Goal: Obtain resource: Download file/media

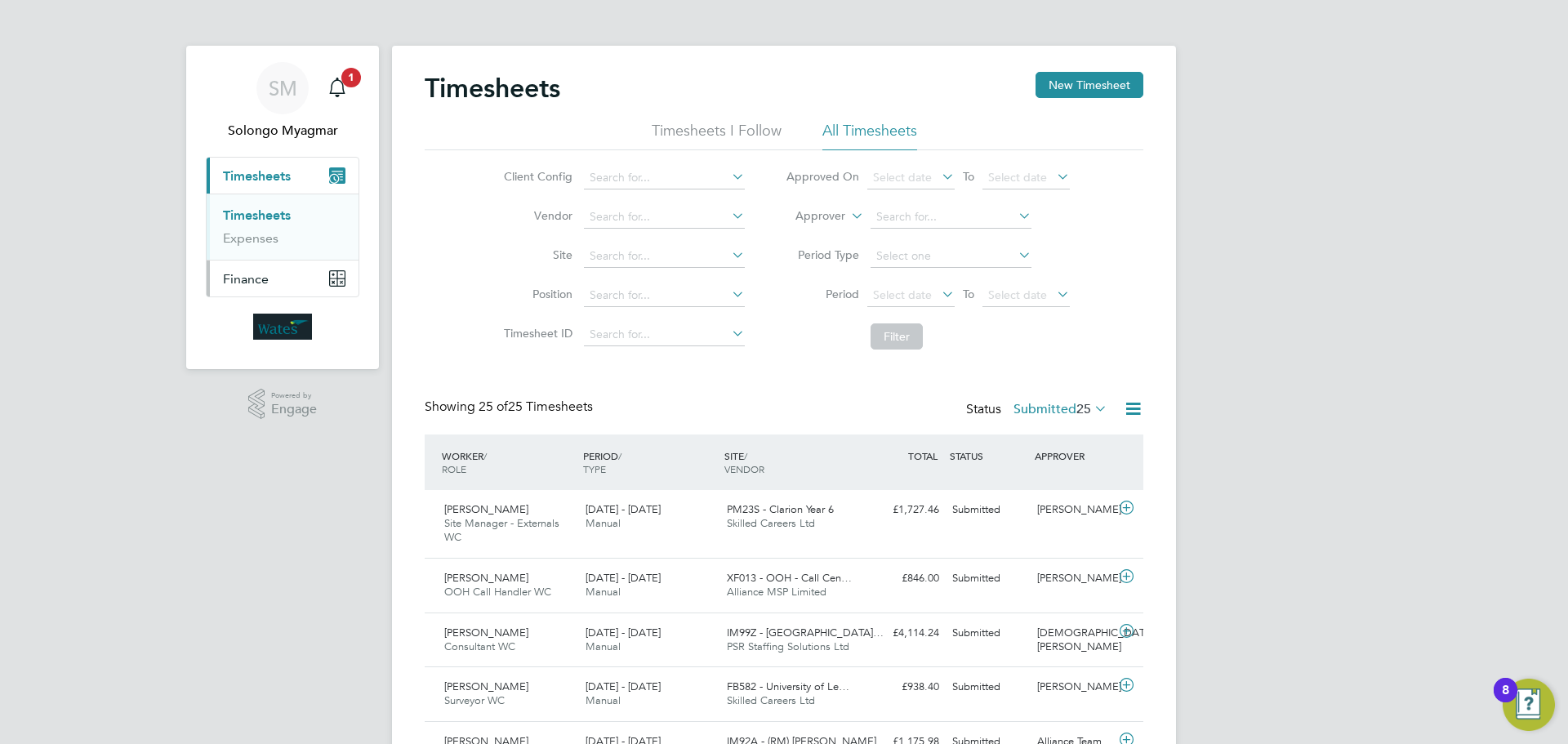
click at [244, 283] on span "Finance" at bounding box center [246, 279] width 46 height 15
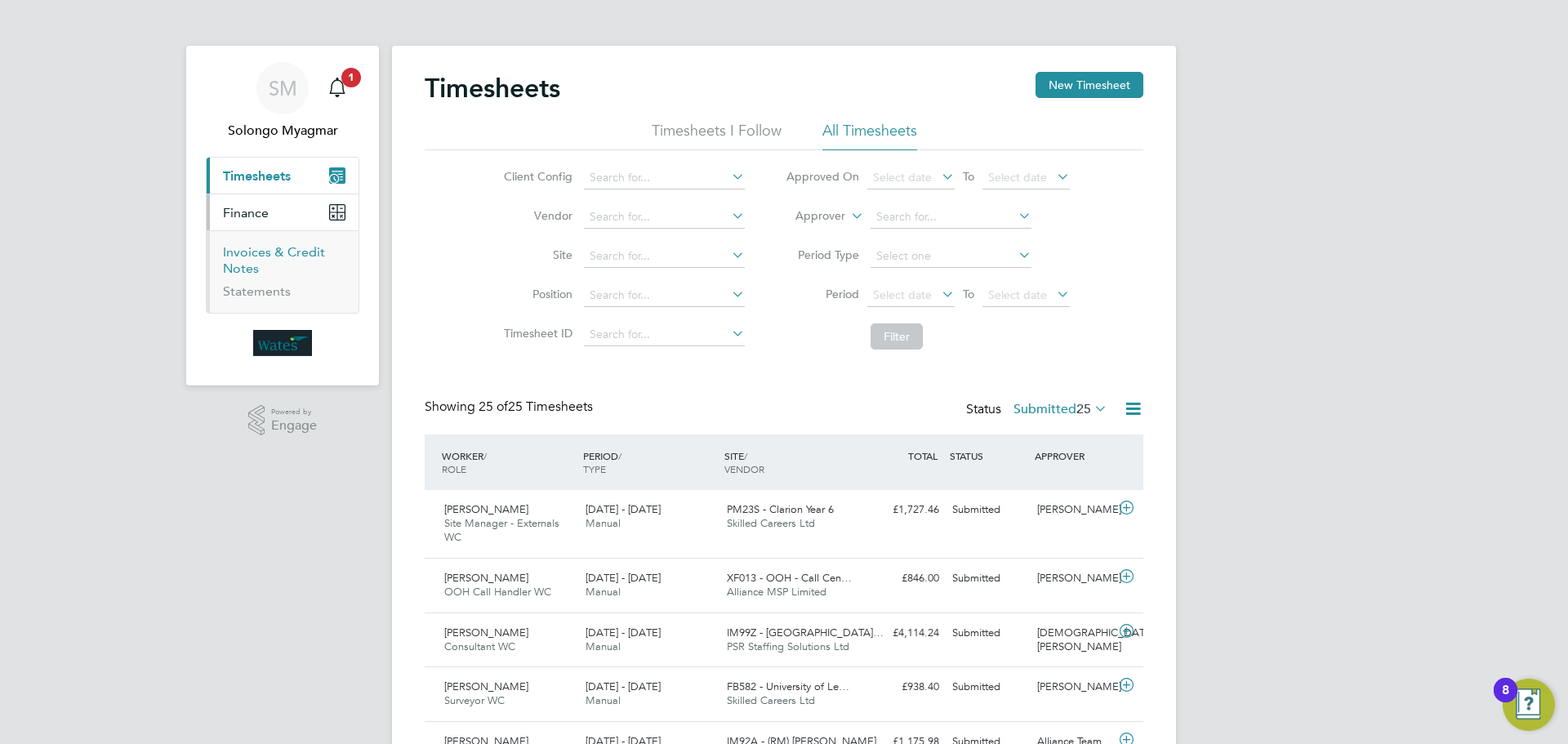
click at [249, 259] on link "Invoices & Credit Notes" at bounding box center [274, 260] width 102 height 32
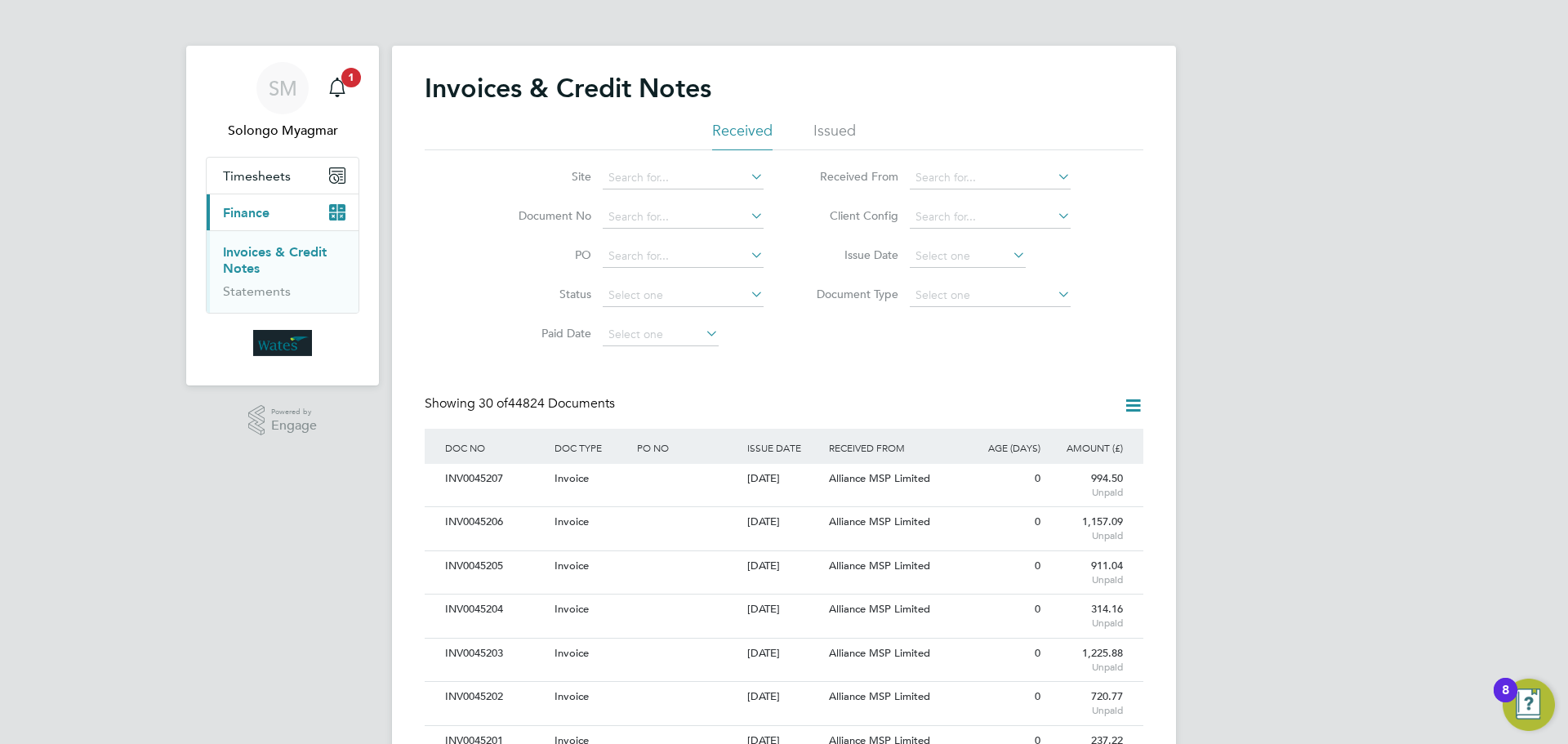
click at [1009, 251] on icon at bounding box center [1009, 255] width 0 height 23
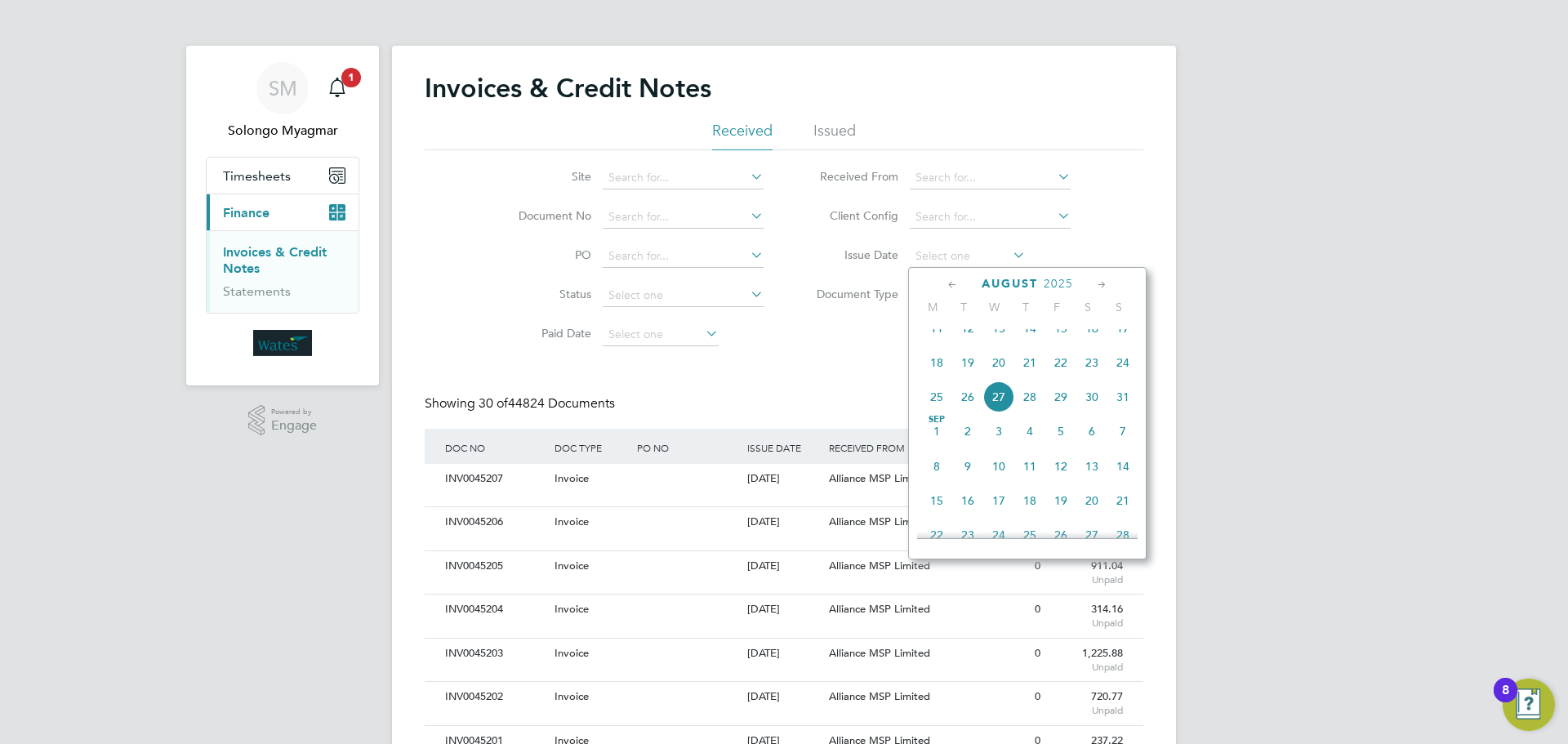
click at [962, 412] on span "26" at bounding box center [968, 397] width 31 height 31
type input "[DATE]"
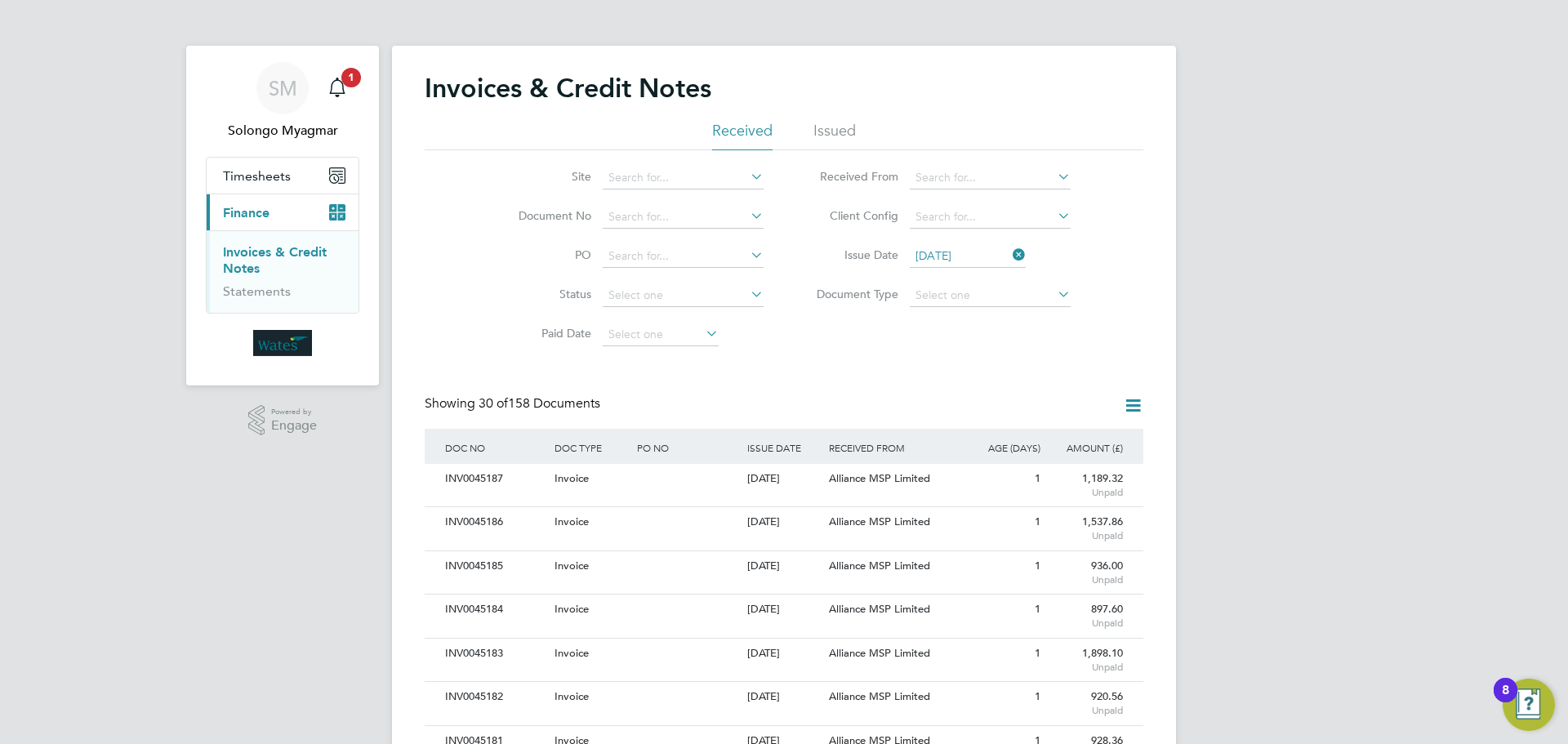
click at [1130, 407] on icon at bounding box center [1133, 406] width 20 height 20
click at [1052, 465] on li "Download credit notes" at bounding box center [1065, 467] width 154 height 23
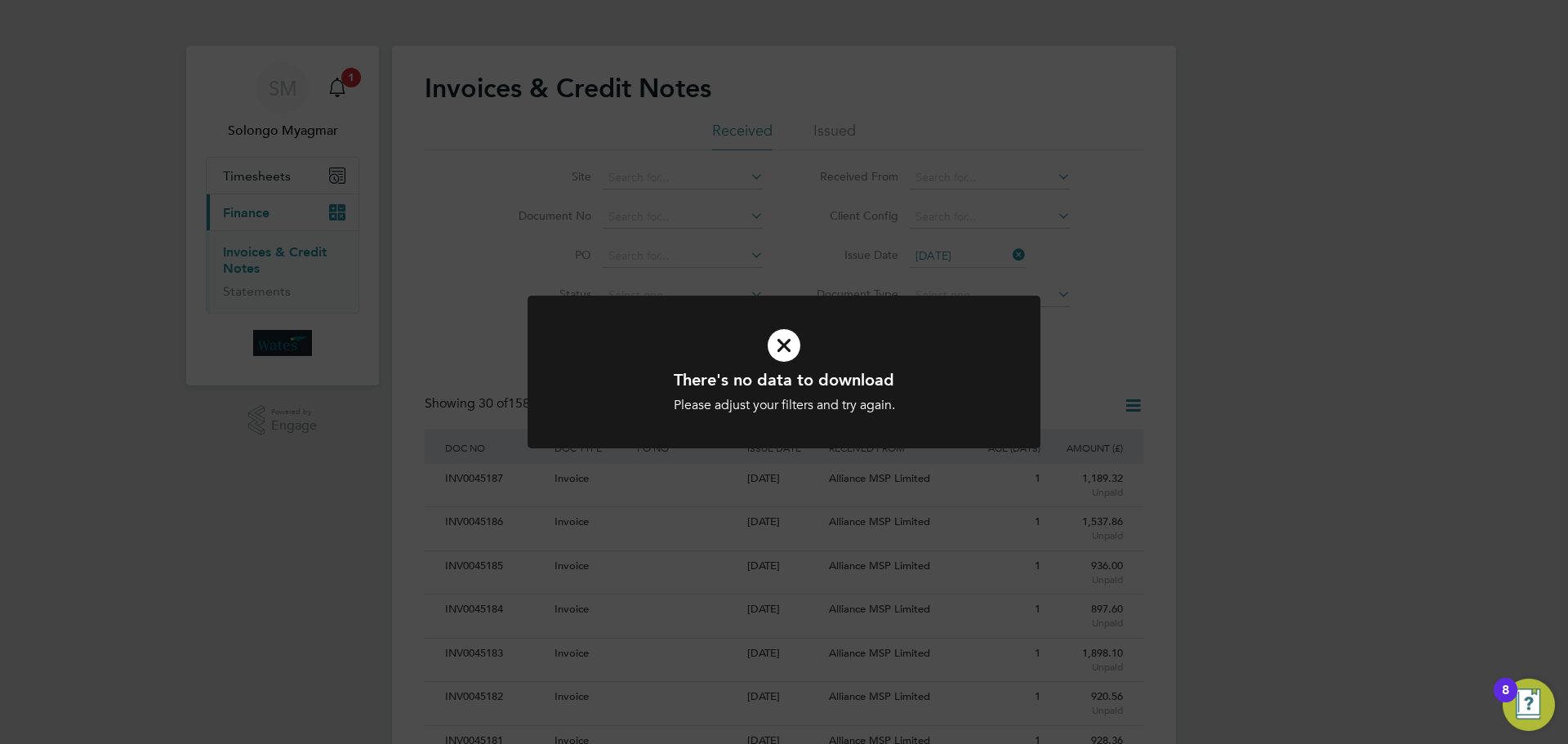
drag, startPoint x: 1122, startPoint y: 375, endPoint x: 1119, endPoint y: 366, distance: 9.5
click at [1122, 373] on div "There's no data to download Please adjust your filters and try again. Cancel Ok…" at bounding box center [784, 372] width 1568 height 744
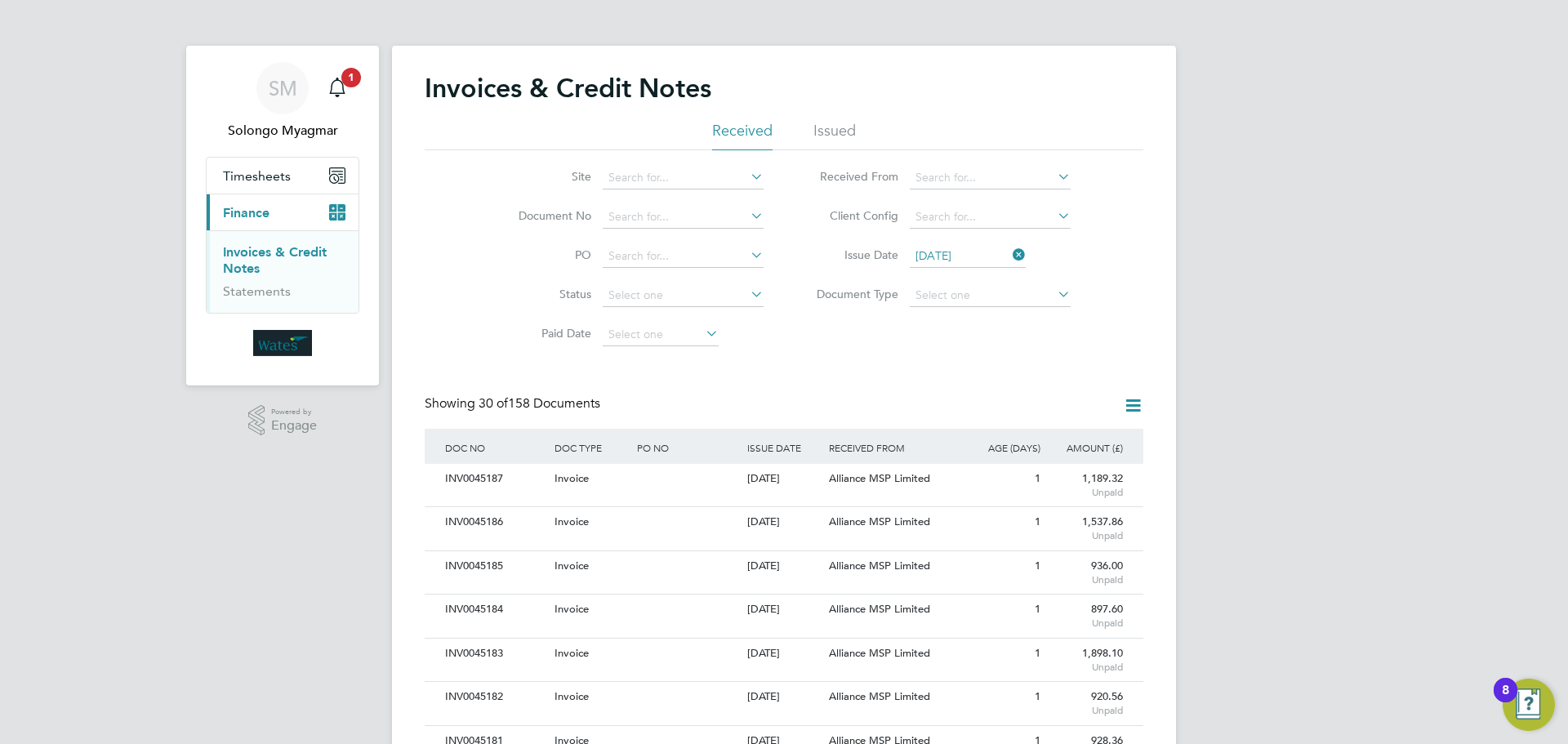
click at [1009, 255] on icon at bounding box center [1009, 255] width 0 height 23
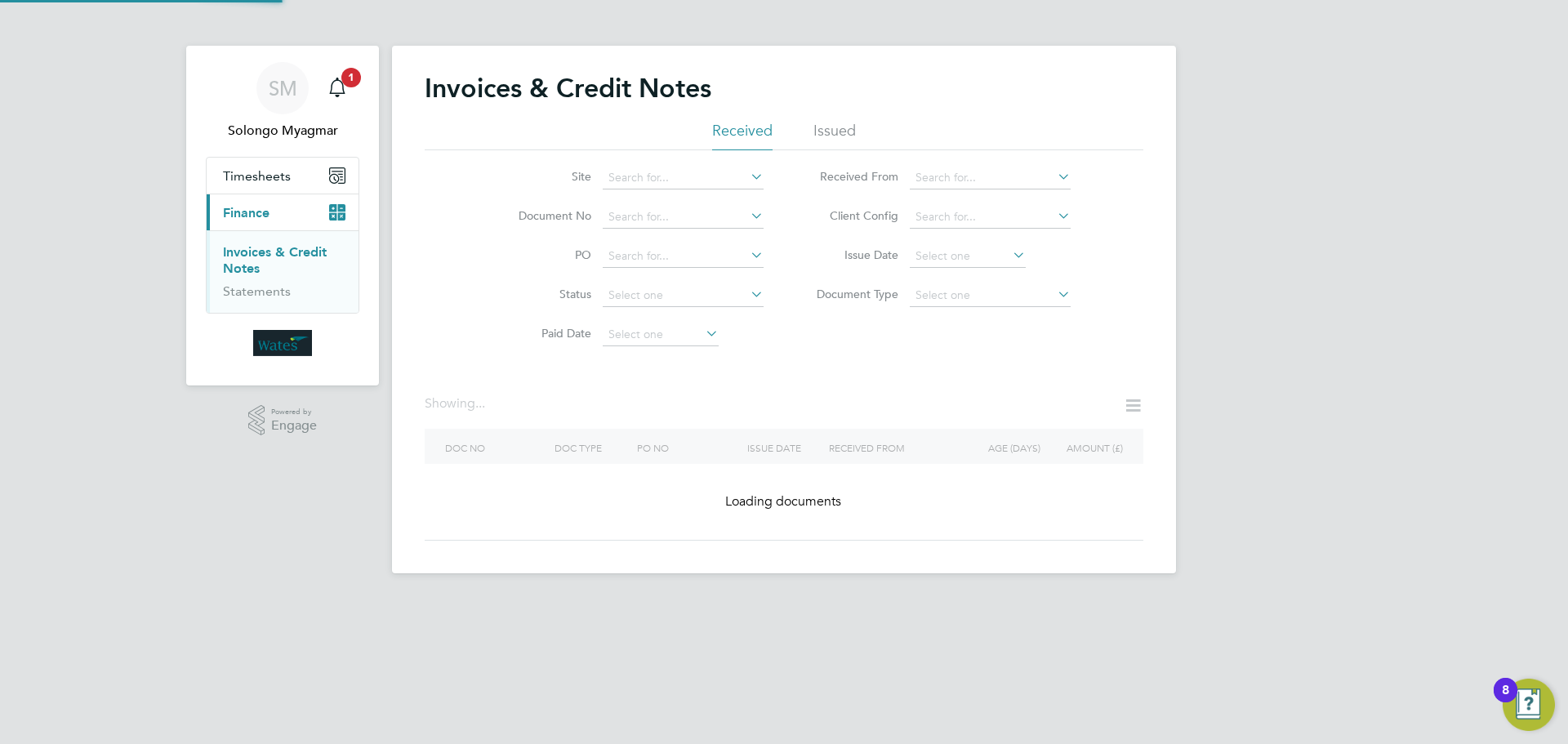
click at [1009, 257] on icon at bounding box center [1009, 255] width 0 height 23
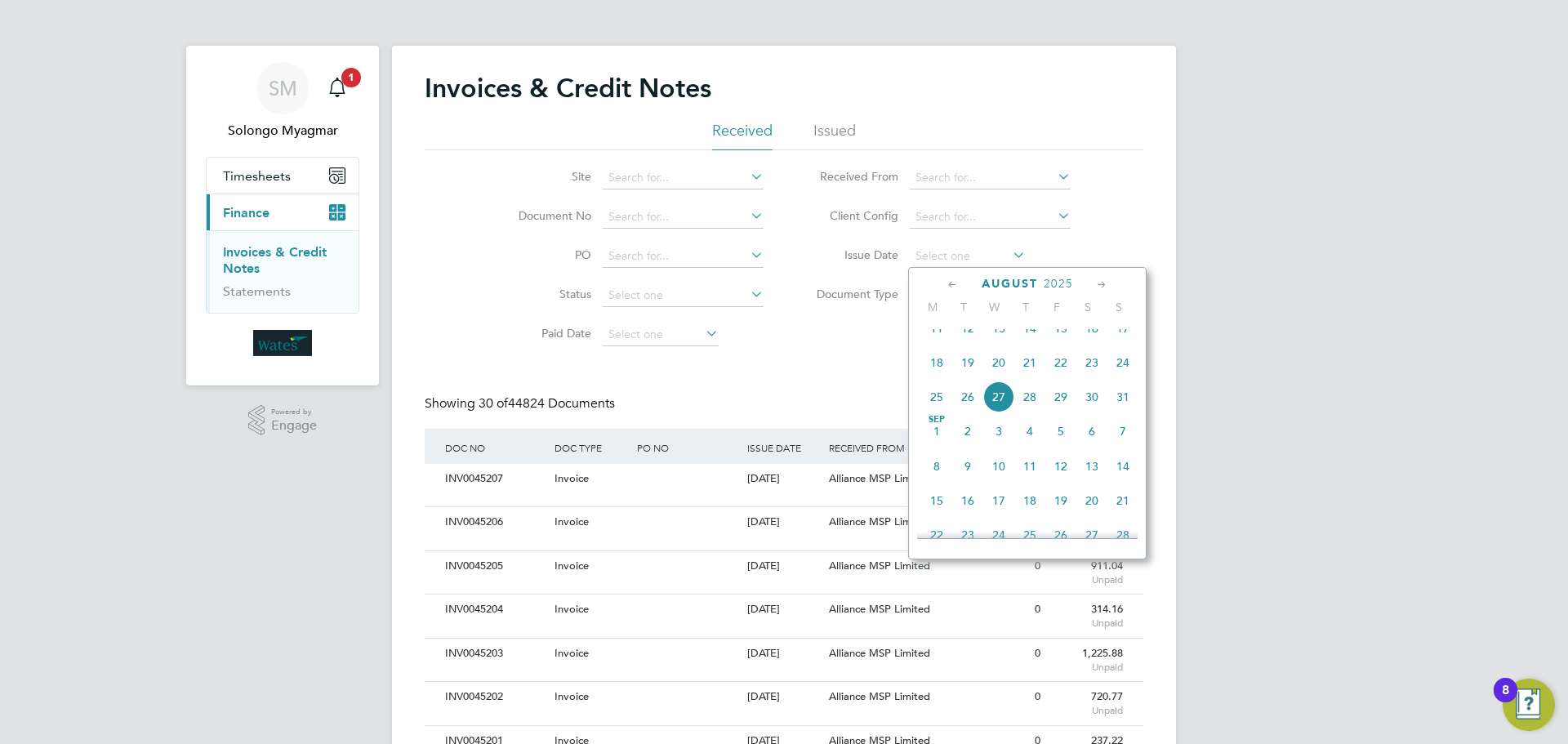
click at [1002, 412] on span "27" at bounding box center [998, 397] width 31 height 31
type input "[DATE]"
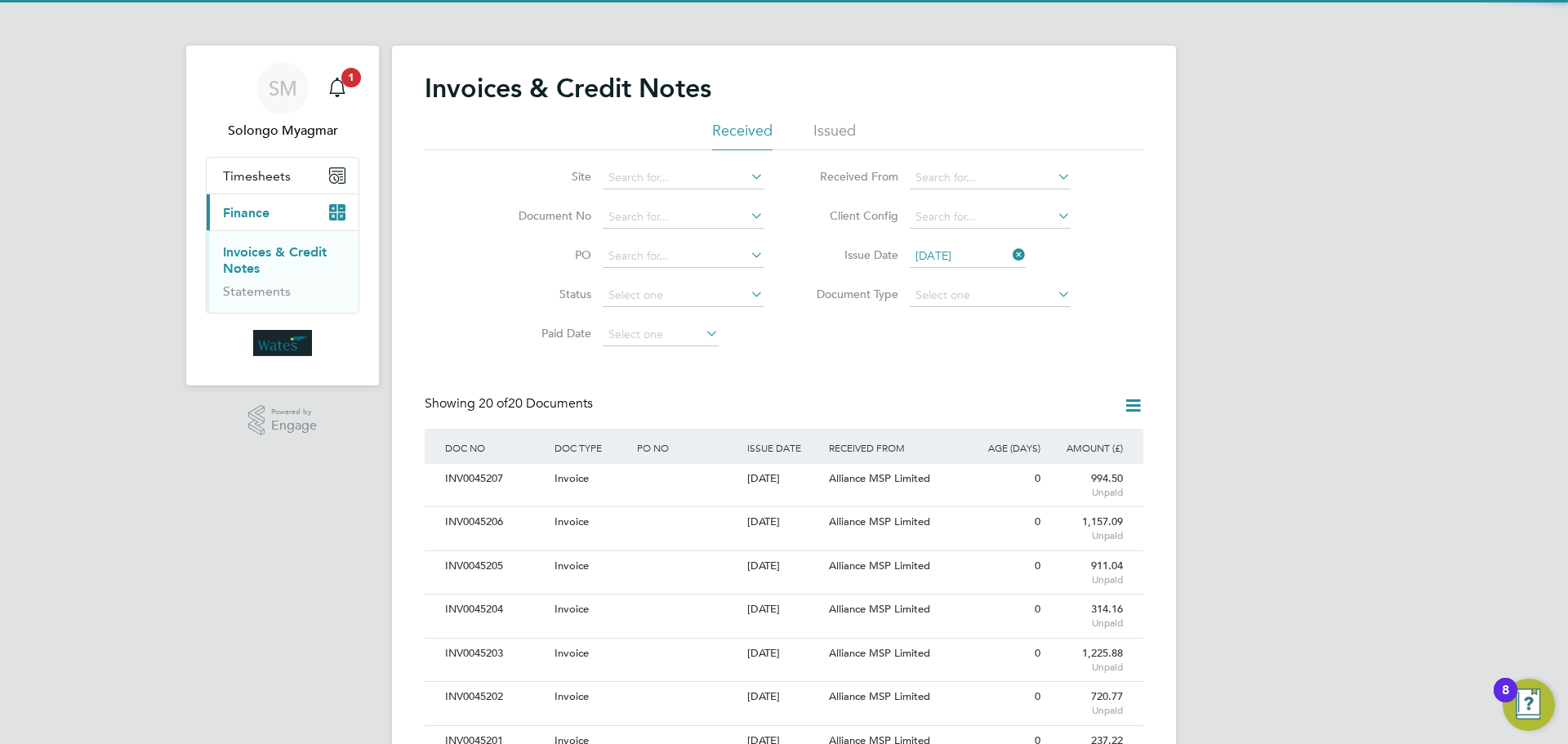
click at [1129, 403] on icon at bounding box center [1133, 406] width 20 height 20
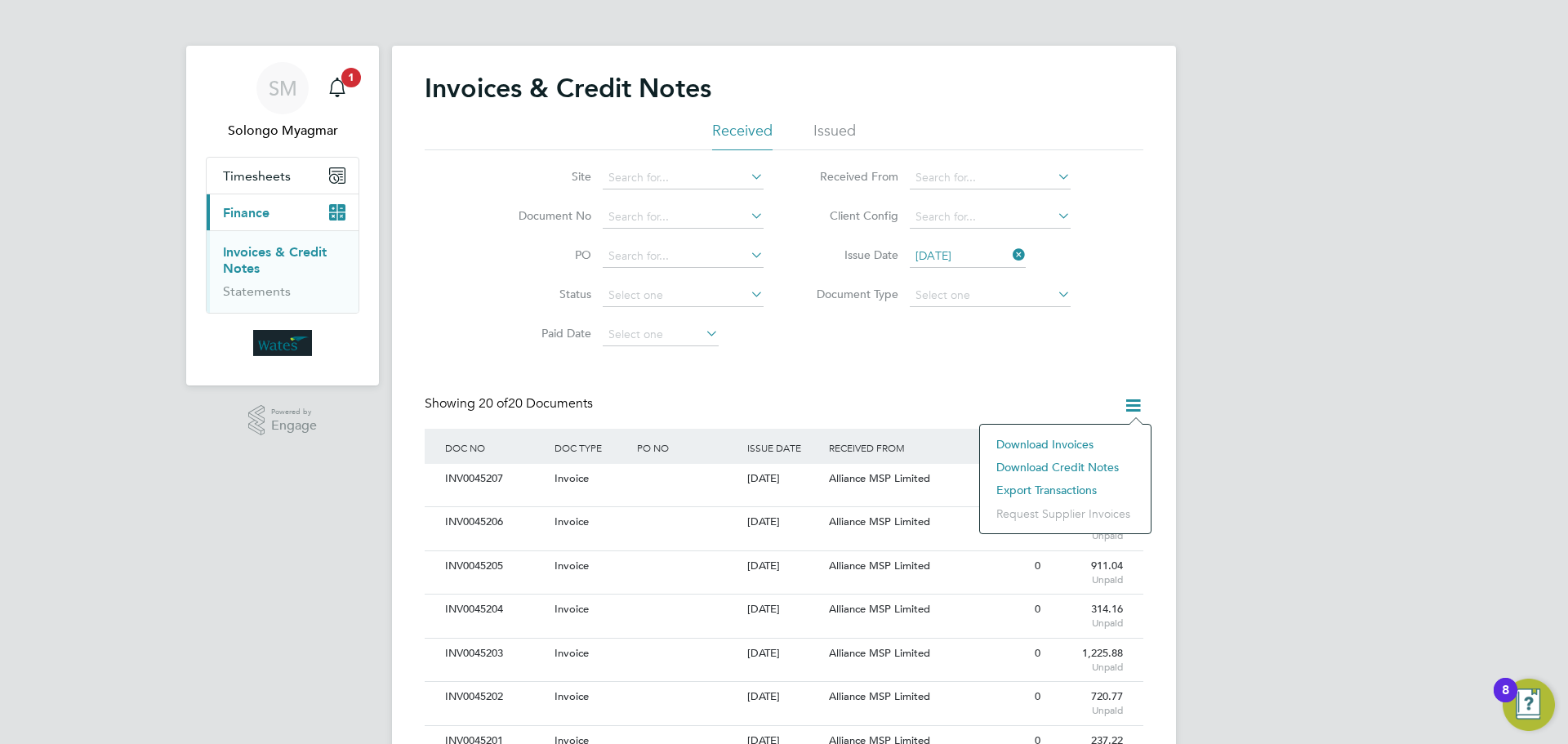
click at [1097, 467] on li "Download credit notes" at bounding box center [1065, 467] width 154 height 23
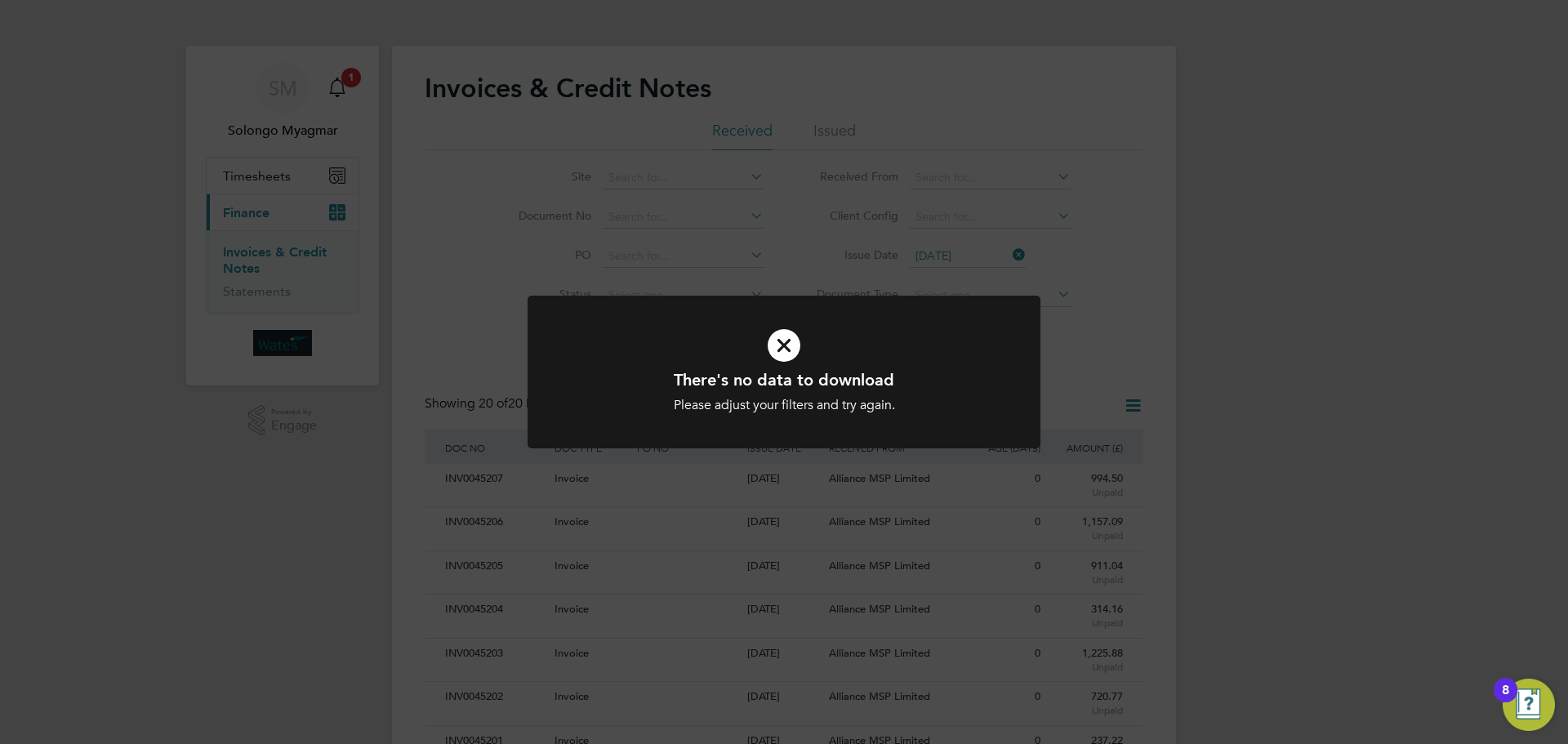
drag, startPoint x: 777, startPoint y: 348, endPoint x: 801, endPoint y: 335, distance: 27.3
click at [776, 346] on icon at bounding box center [784, 345] width 425 height 64
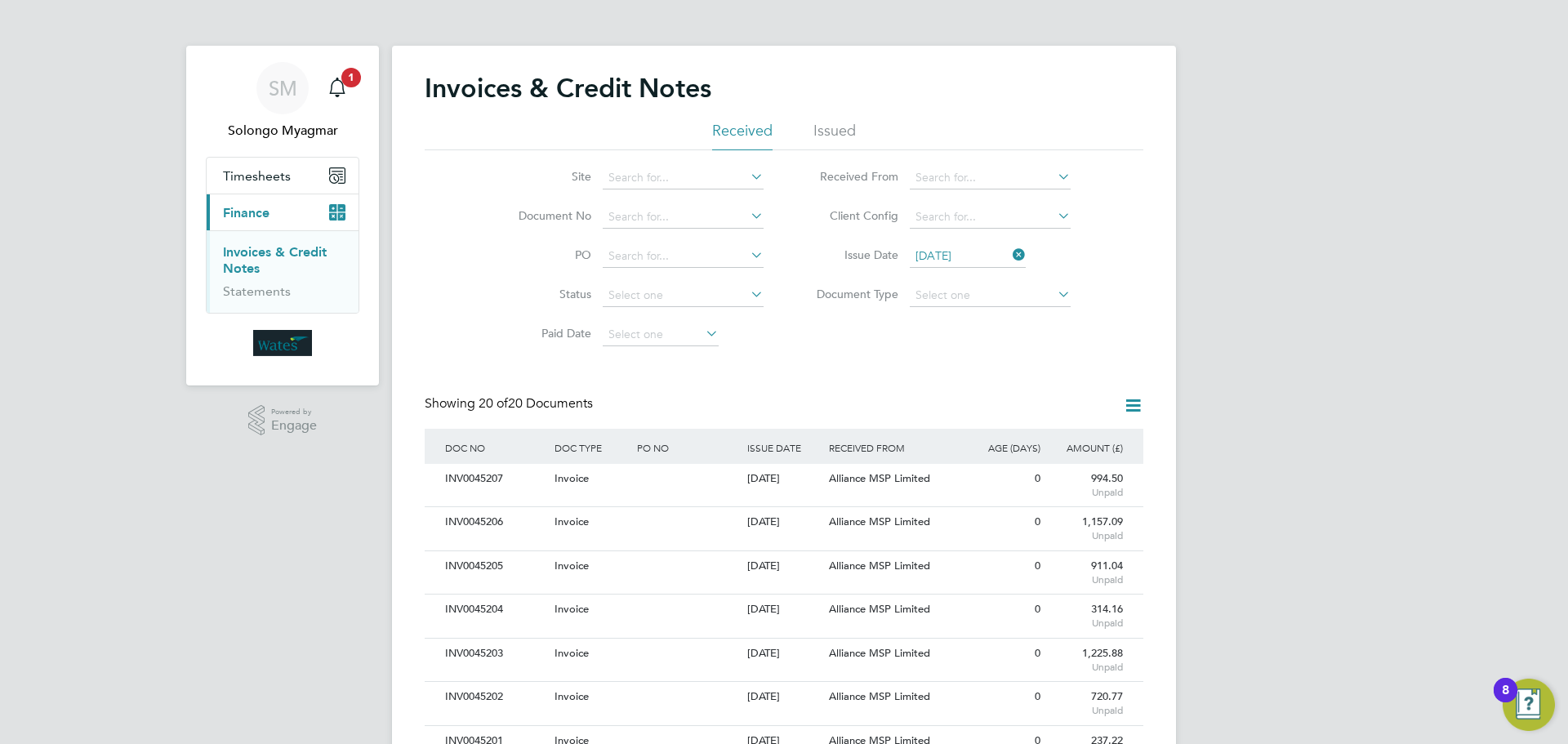
click at [1009, 257] on icon at bounding box center [1009, 255] width 0 height 23
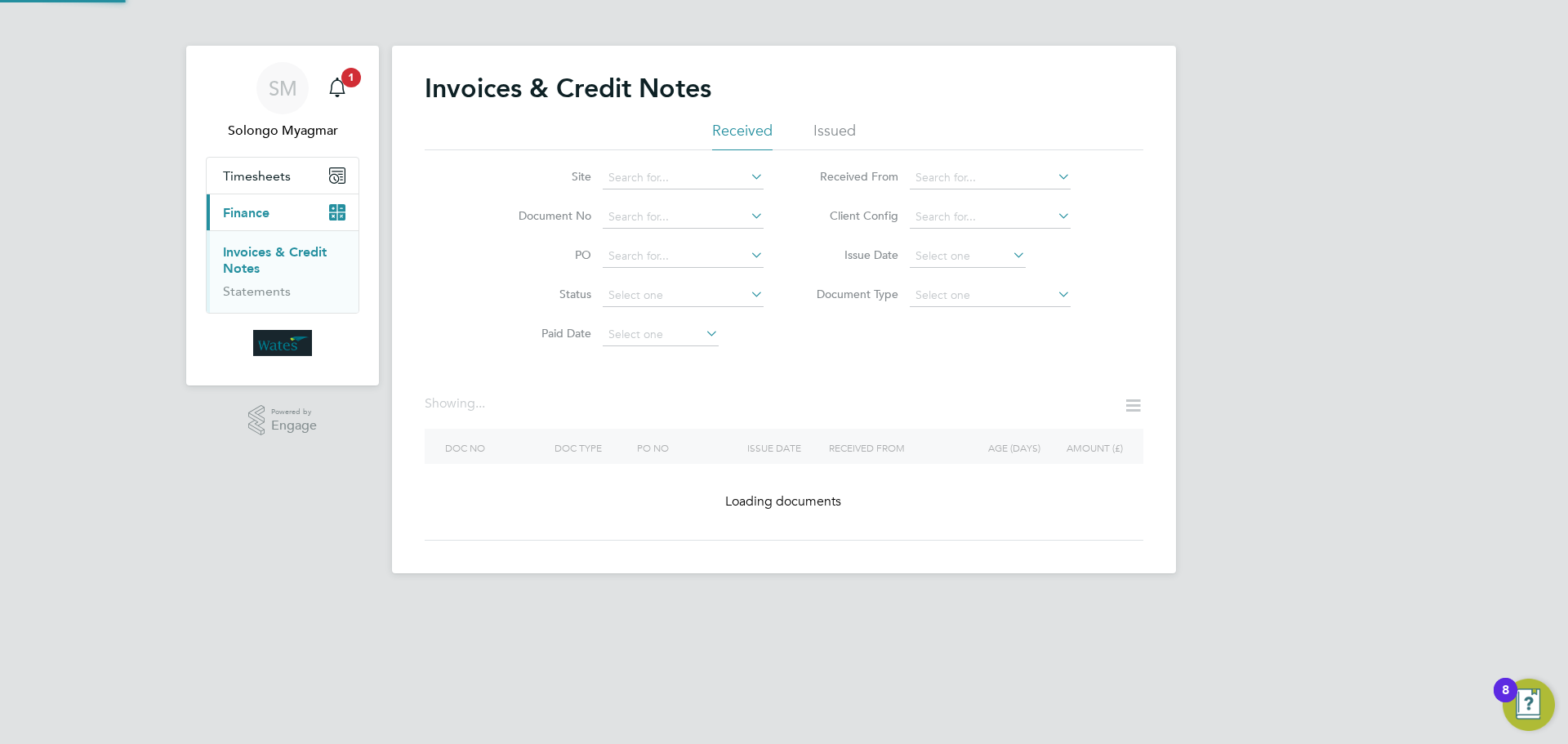
click at [1009, 257] on icon at bounding box center [1009, 255] width 0 height 23
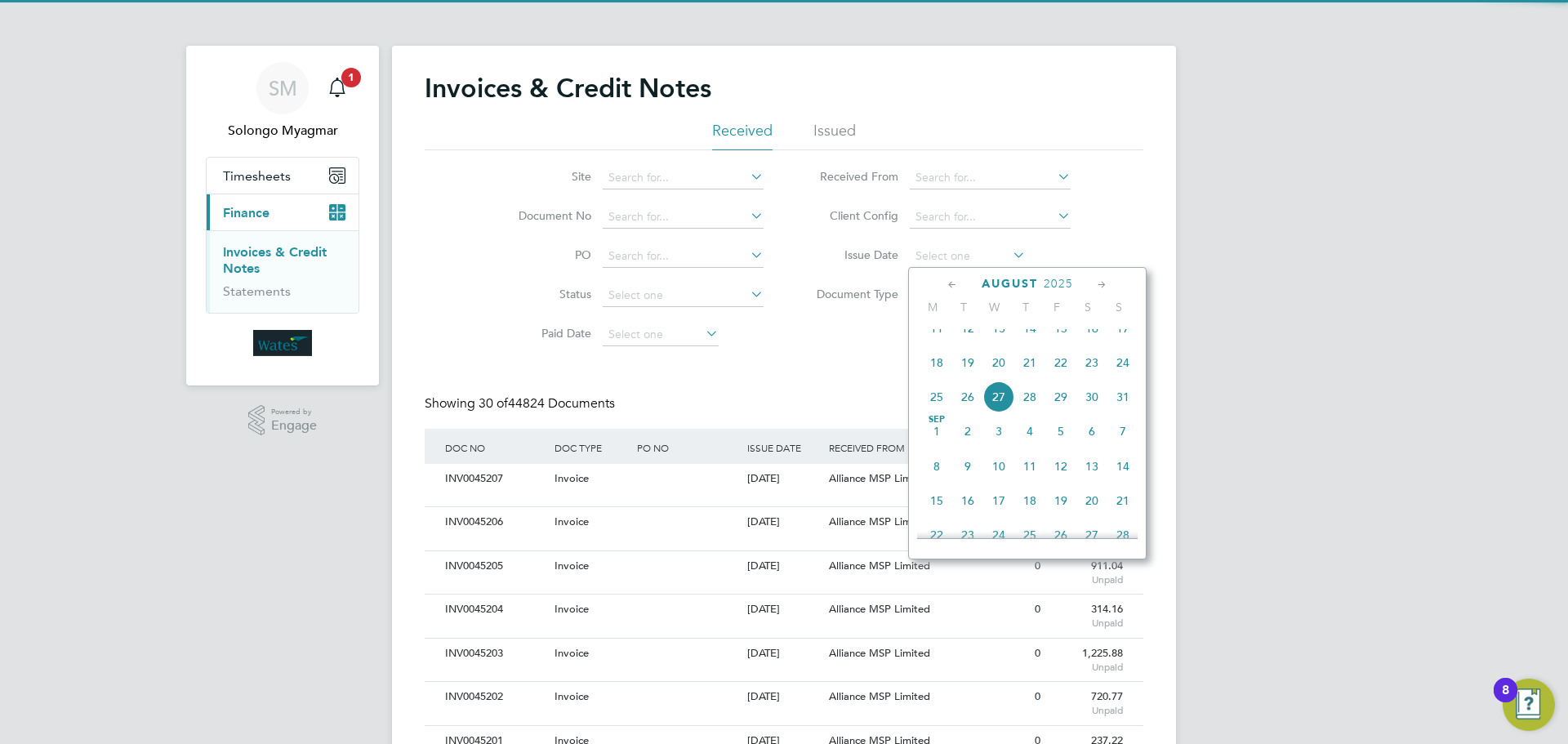
click at [938, 412] on span "25" at bounding box center [936, 397] width 31 height 31
type input "[DATE]"
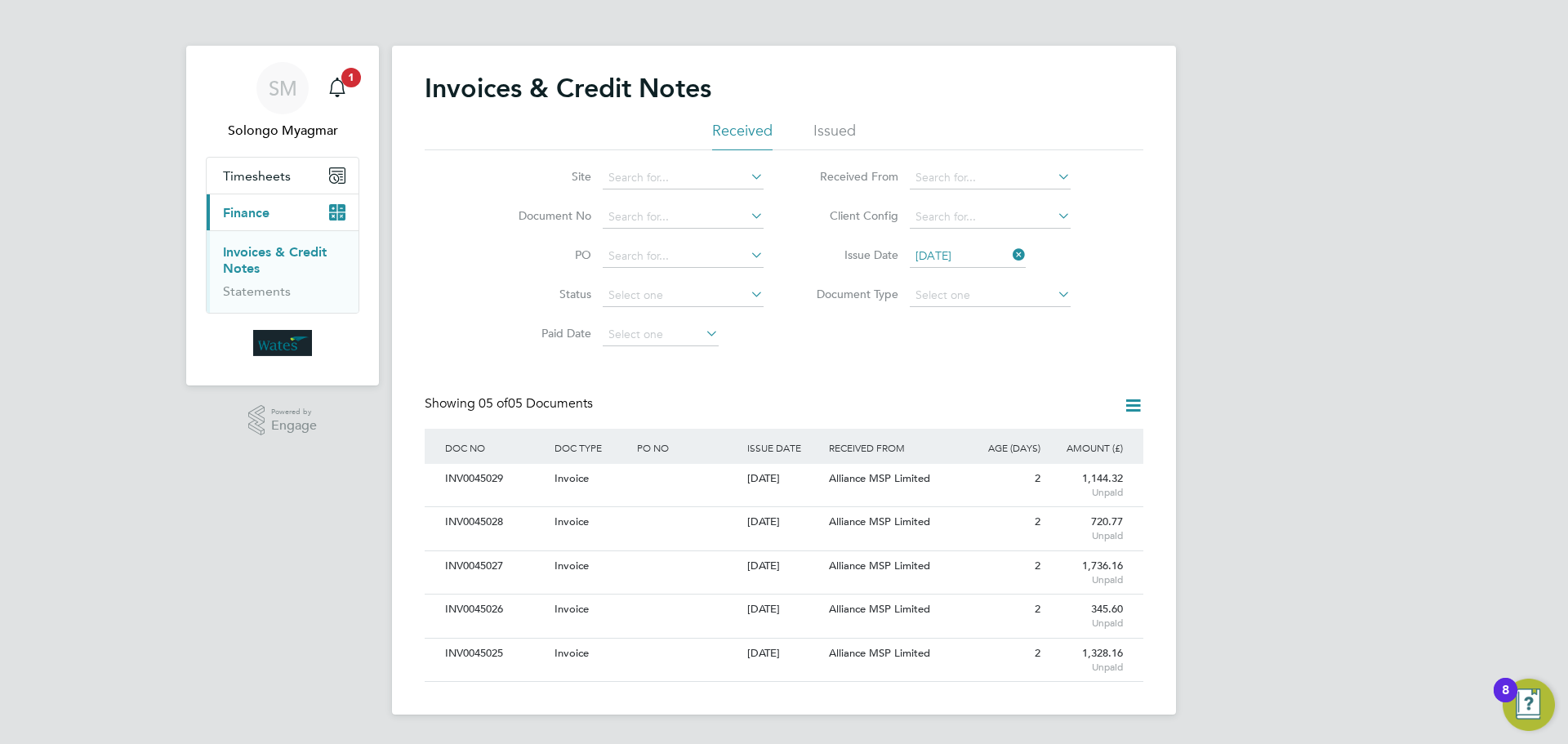
click at [1139, 412] on icon at bounding box center [1133, 406] width 20 height 20
click at [1086, 464] on li "Download credit notes" at bounding box center [1065, 467] width 154 height 23
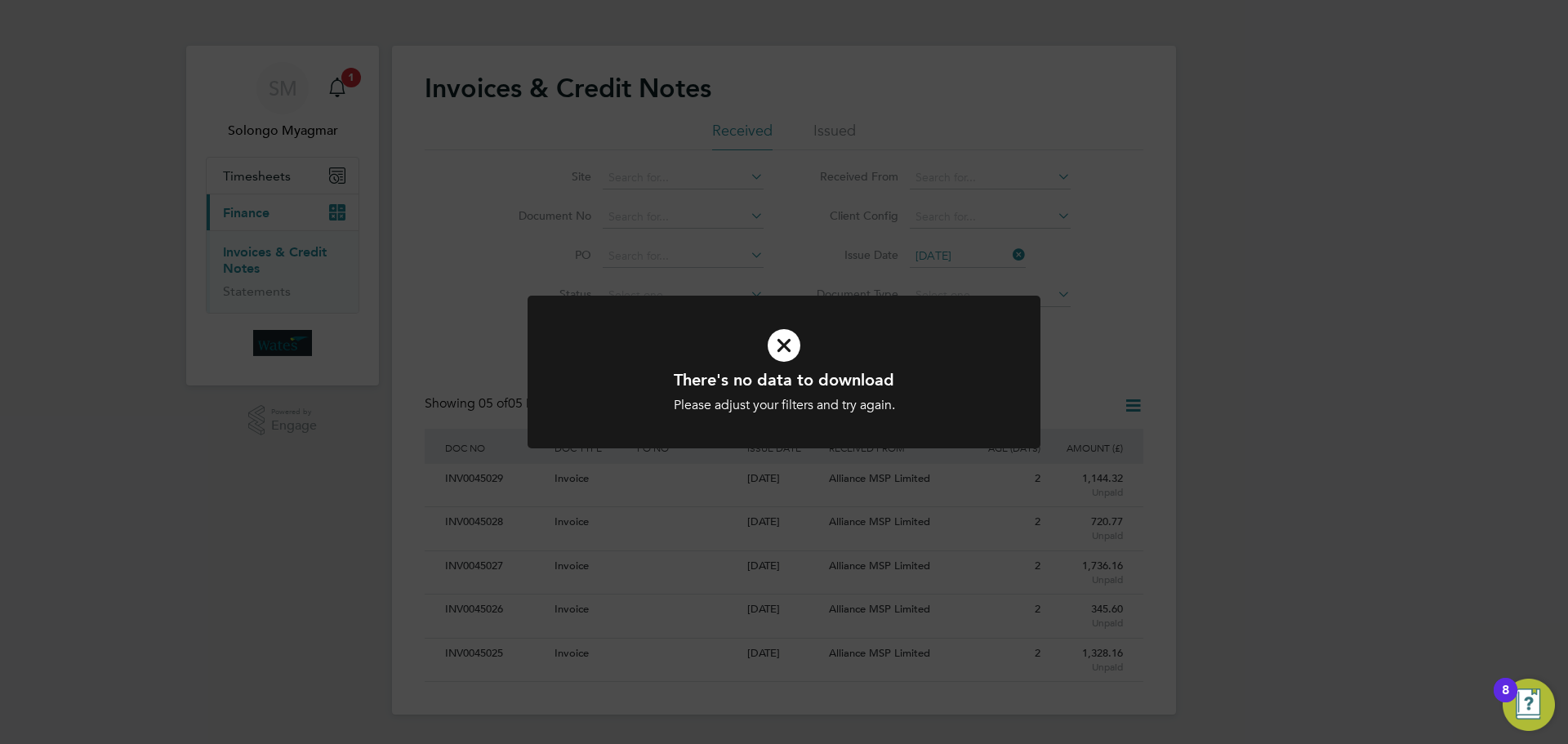
click at [777, 350] on icon at bounding box center [784, 345] width 425 height 64
